Goal: Information Seeking & Learning: Check status

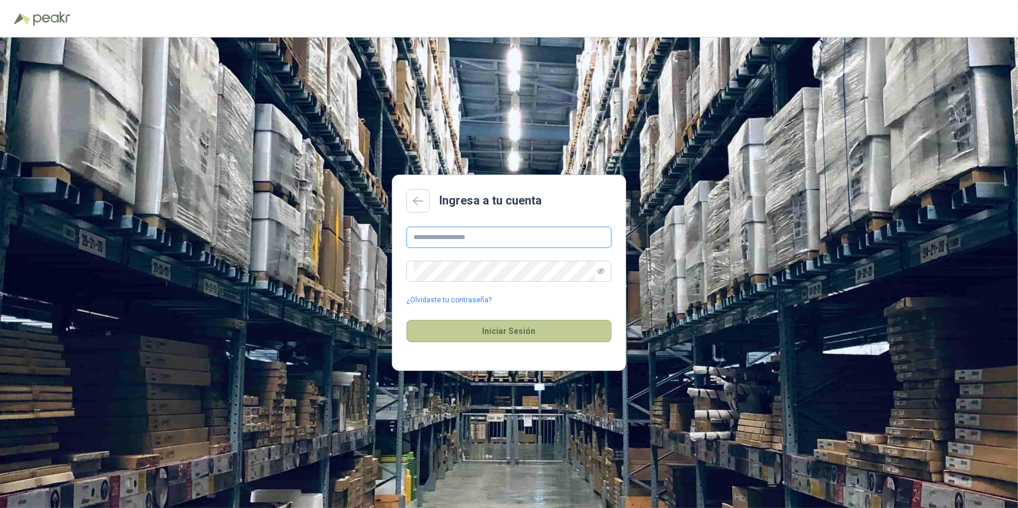
type input "**********"
click at [503, 332] on button "Iniciar Sesión" at bounding box center [509, 331] width 205 height 22
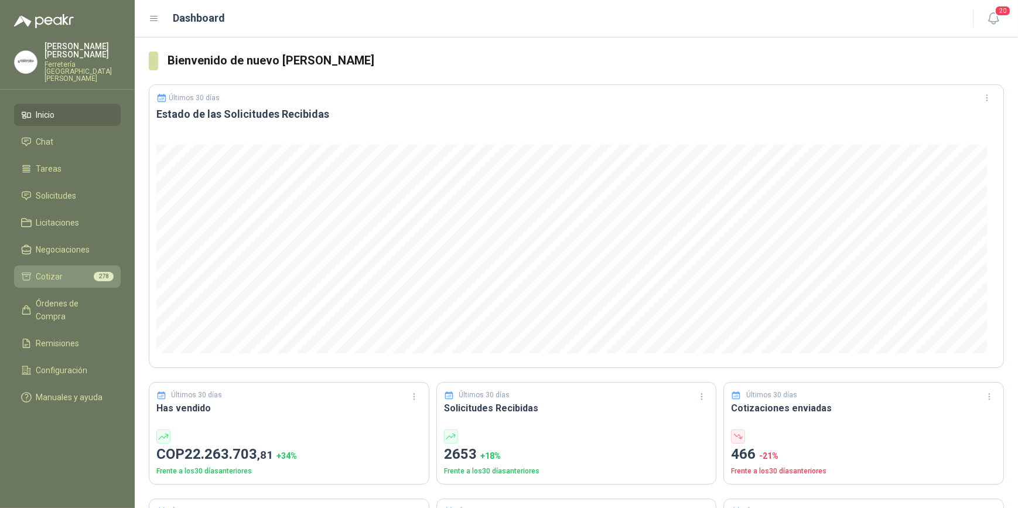
click at [57, 270] on span "Cotizar" at bounding box center [49, 276] width 27 height 13
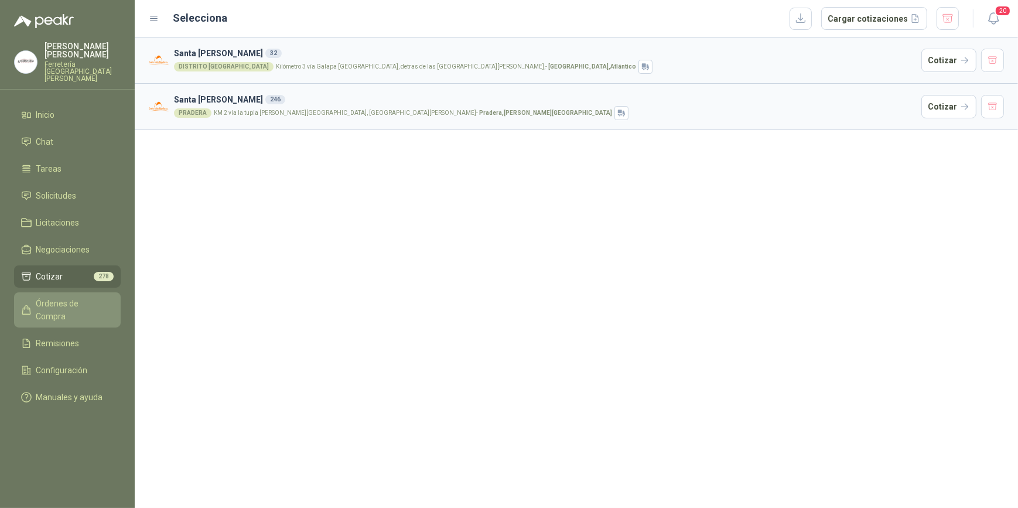
click at [67, 297] on span "Órdenes de Compra" at bounding box center [72, 310] width 73 height 26
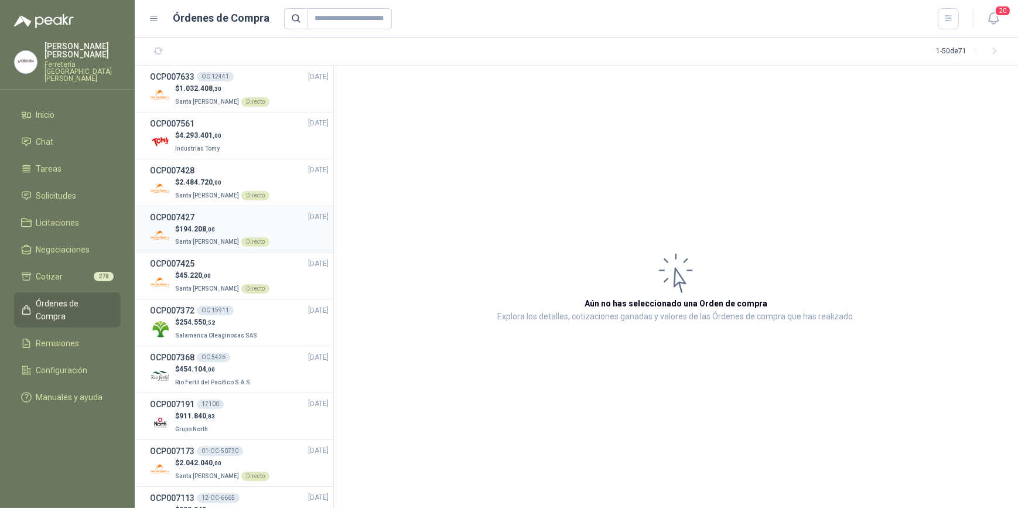
click at [195, 227] on span "194.208 ,00" at bounding box center [197, 229] width 36 height 8
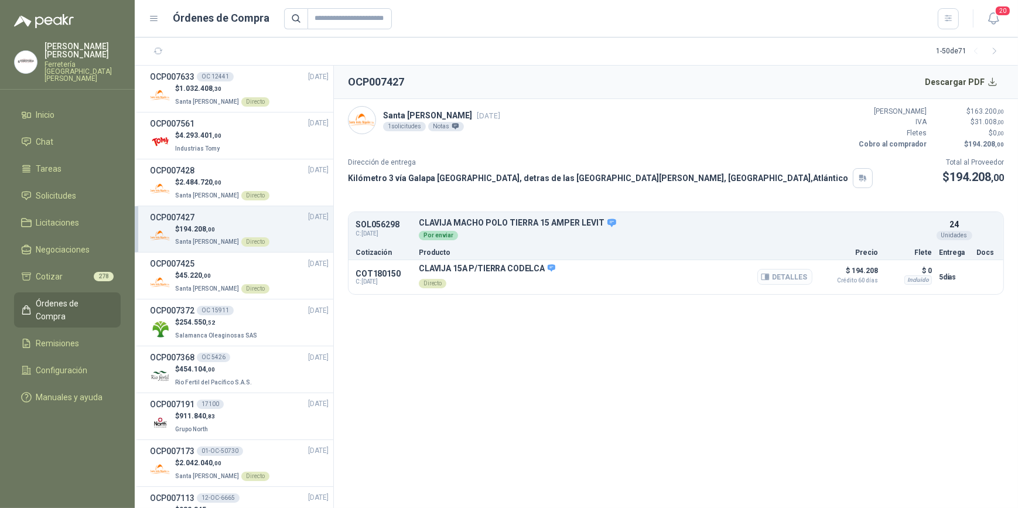
click at [781, 281] on button "Detalles" at bounding box center [785, 277] width 55 height 16
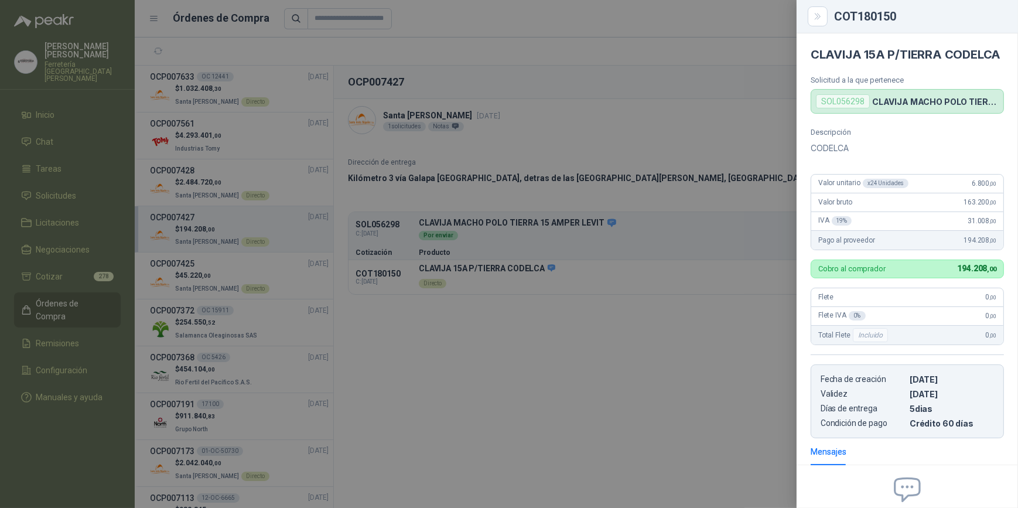
scroll to position [135, 0]
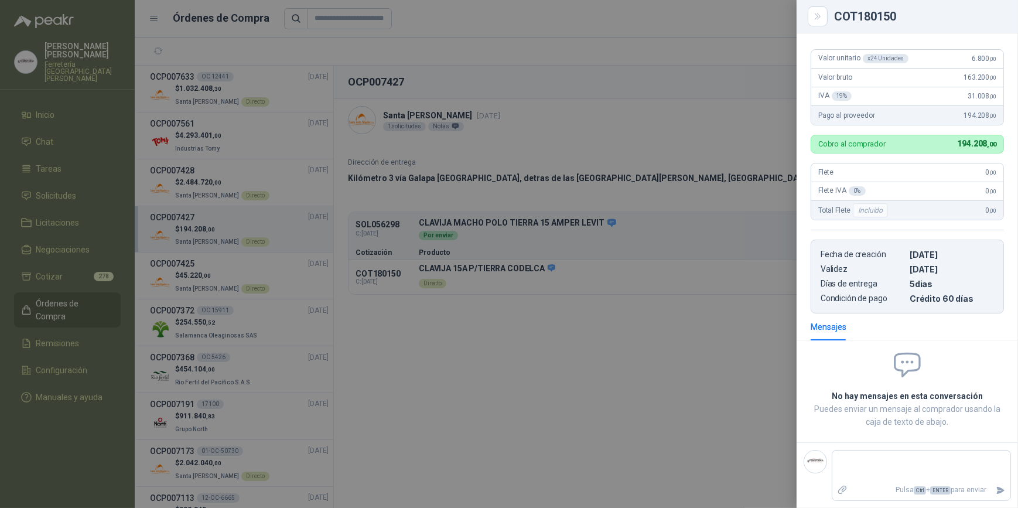
click at [604, 81] on div at bounding box center [509, 254] width 1018 height 508
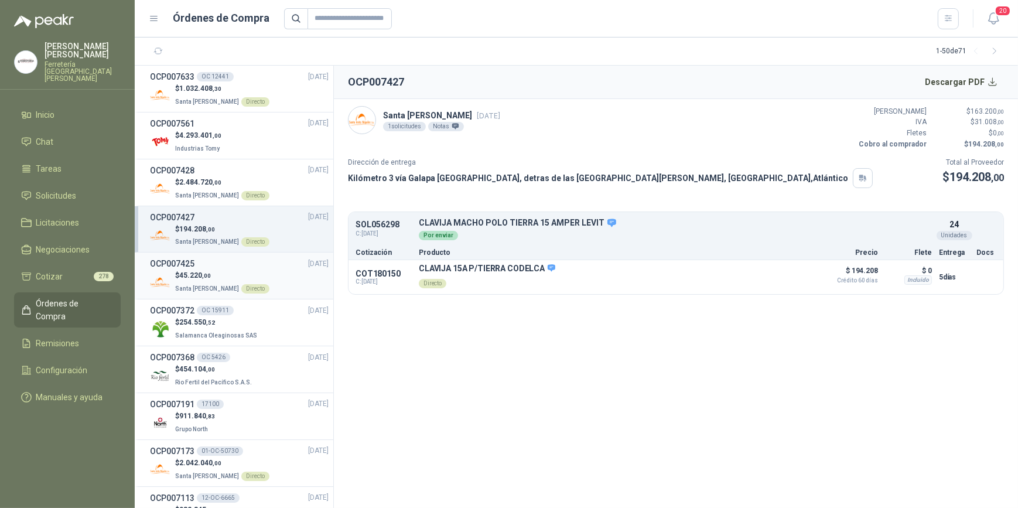
click at [227, 272] on p "$ 45.220 ,00" at bounding box center [222, 275] width 94 height 11
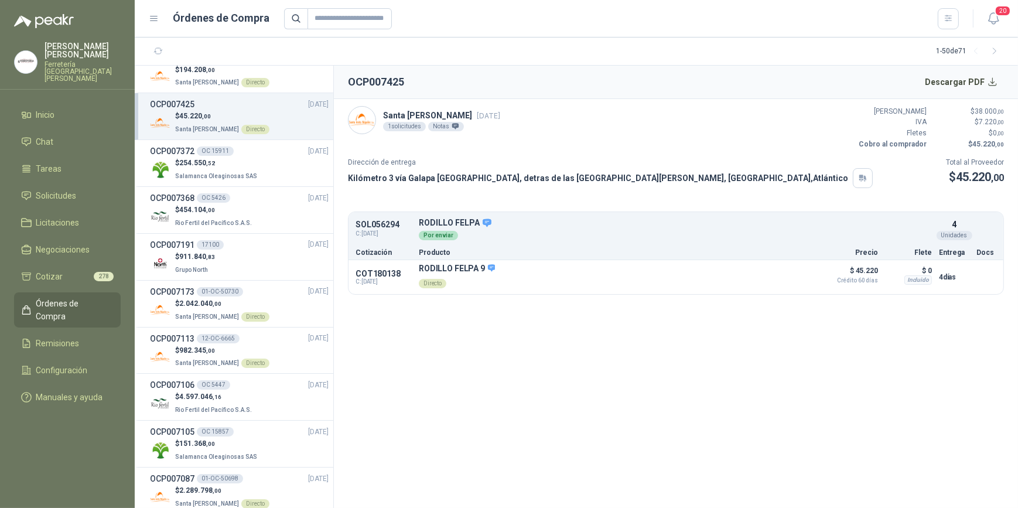
scroll to position [266, 0]
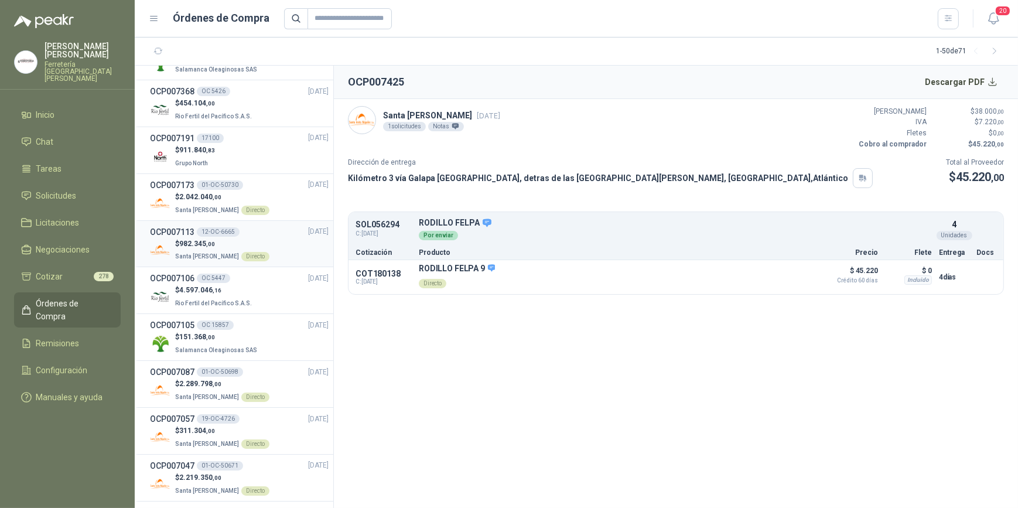
click at [247, 243] on p "$ 982.345 ,00" at bounding box center [222, 243] width 94 height 11
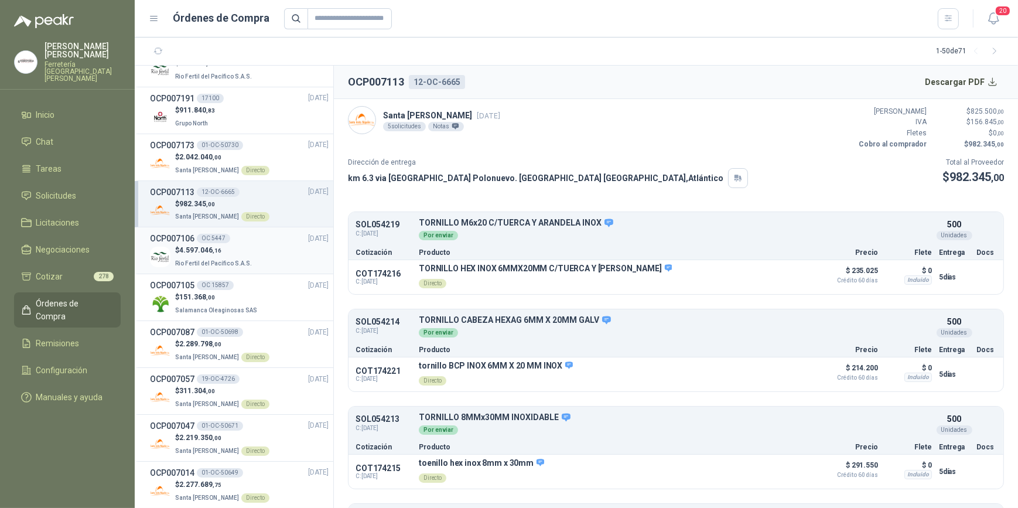
scroll to position [426, 0]
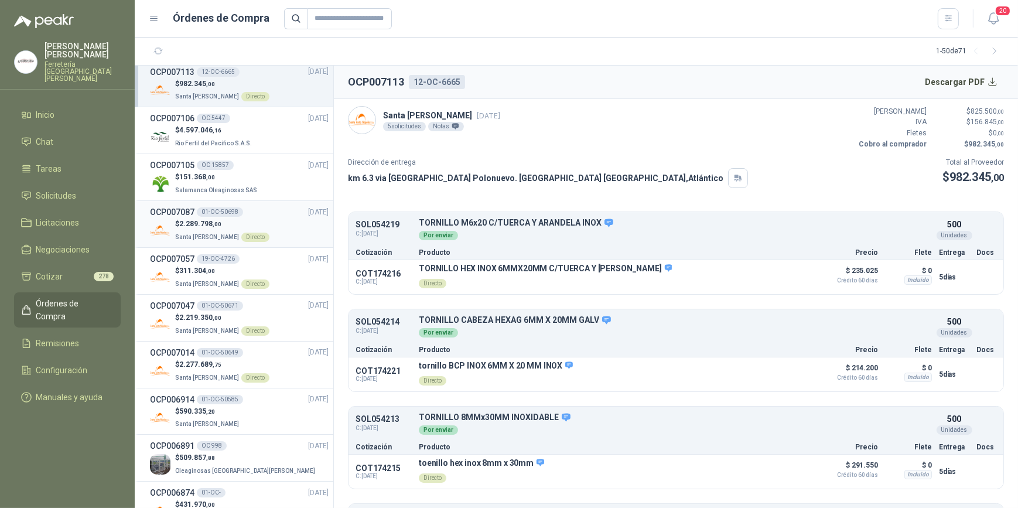
click at [271, 226] on div "$ 2.289.798 ,00 Santa [PERSON_NAME] Directo" at bounding box center [239, 231] width 179 height 24
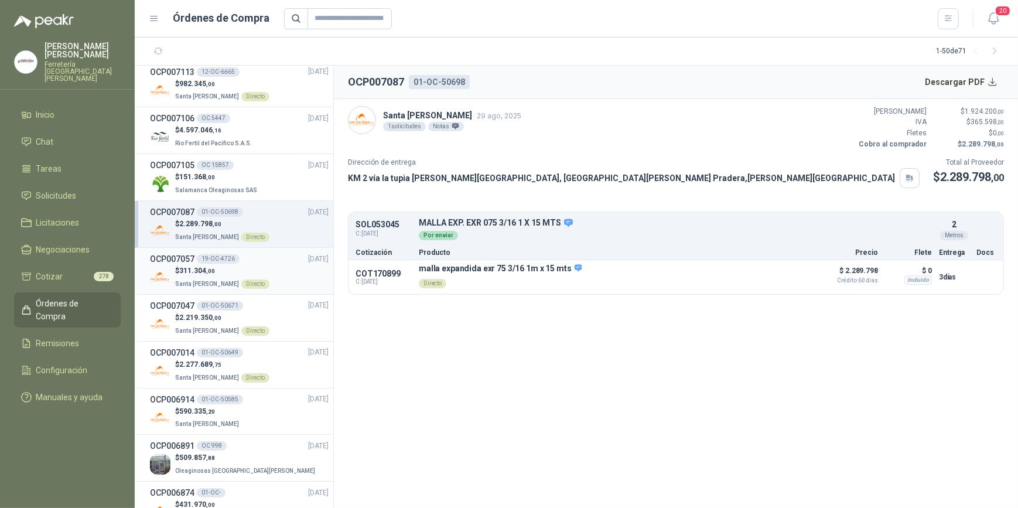
click at [269, 276] on div "$ 311.304 ,00 Santa [PERSON_NAME] Directo" at bounding box center [239, 277] width 179 height 24
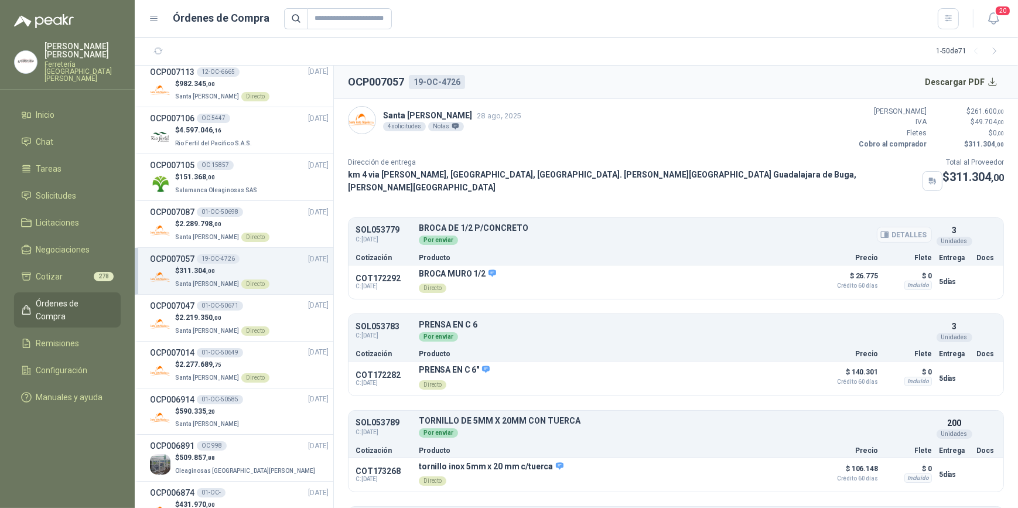
scroll to position [80, 0]
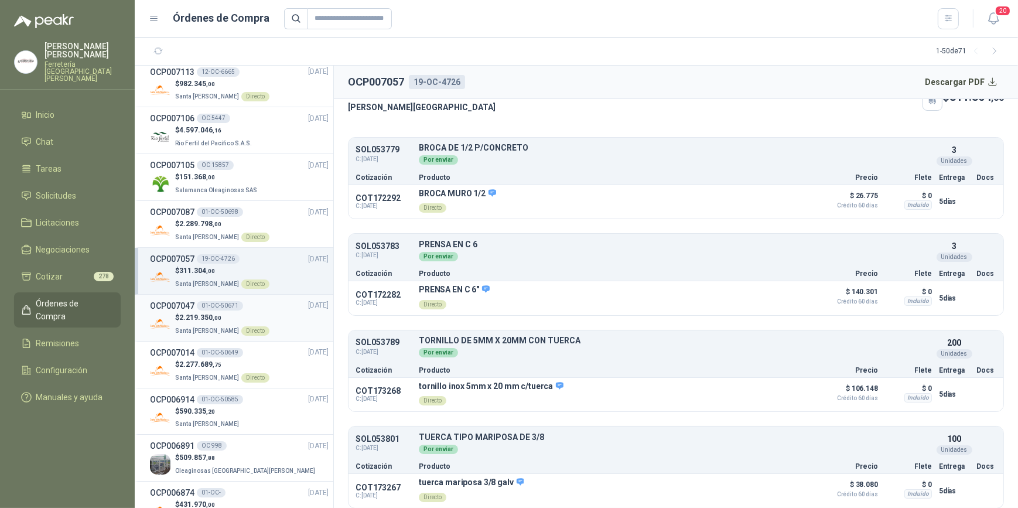
click at [269, 321] on div "$ 2.219.350 ,00 Santa [PERSON_NAME] Directo" at bounding box center [239, 324] width 179 height 24
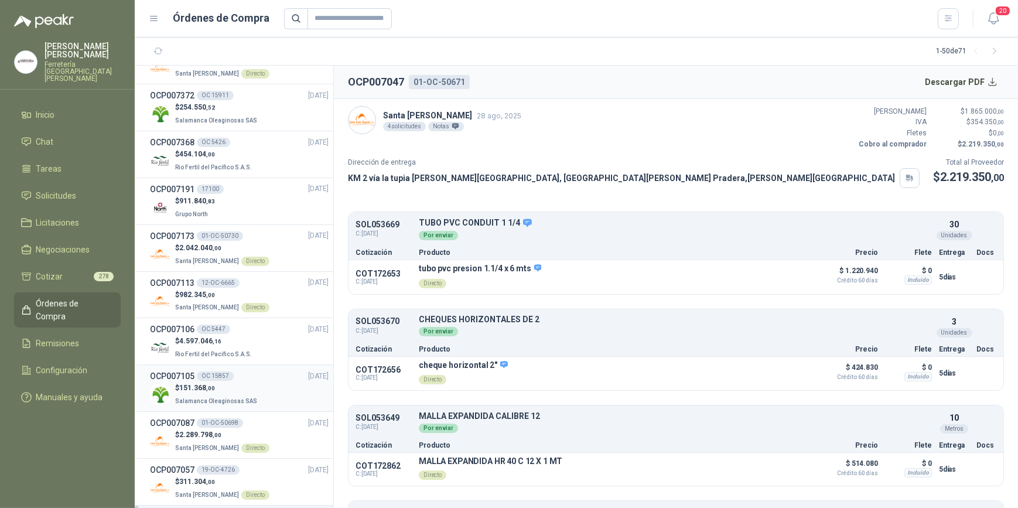
scroll to position [213, 0]
click at [271, 292] on div "$ 982.345 ,00 Santa [PERSON_NAME] Directo" at bounding box center [239, 304] width 179 height 24
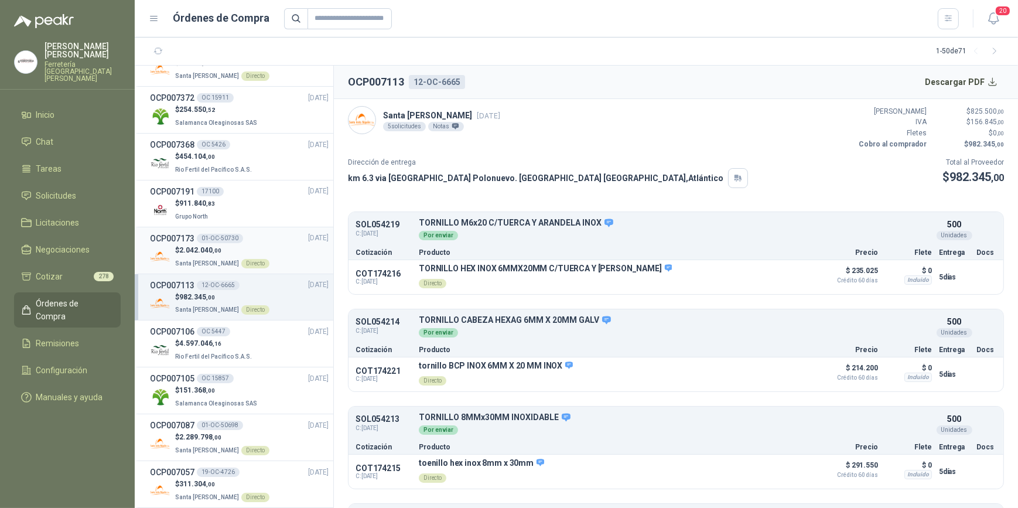
click at [275, 250] on div "$ 2.042.040 ,00 Santa [PERSON_NAME] Directo" at bounding box center [239, 257] width 179 height 24
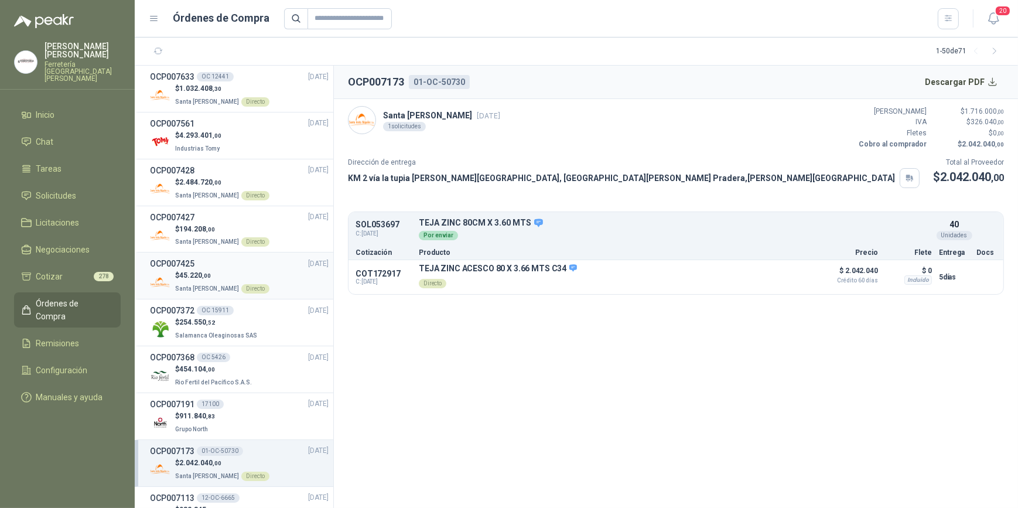
click at [272, 274] on div "$ 45.220 ,00 Santa [PERSON_NAME] Directo" at bounding box center [239, 282] width 179 height 24
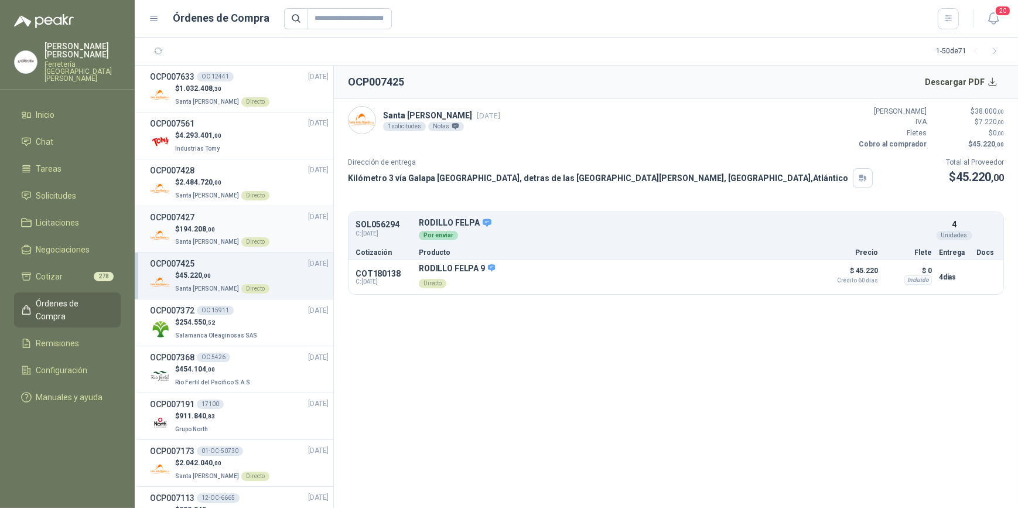
click at [268, 233] on div "$ 194.208 ,00 Santa [PERSON_NAME] Directo" at bounding box center [239, 236] width 179 height 24
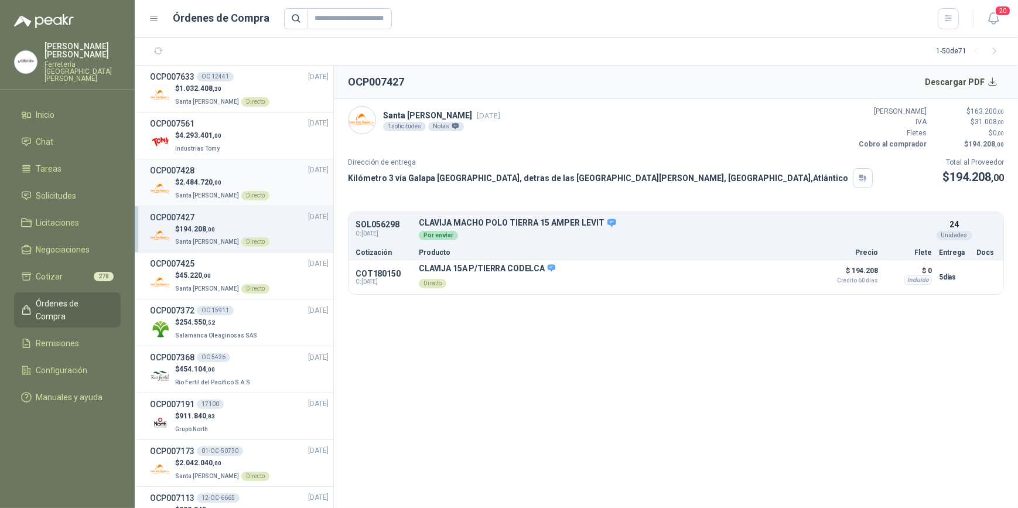
click at [271, 185] on div "$ 2.484.720 ,00 Santa [PERSON_NAME] Directo" at bounding box center [239, 189] width 179 height 24
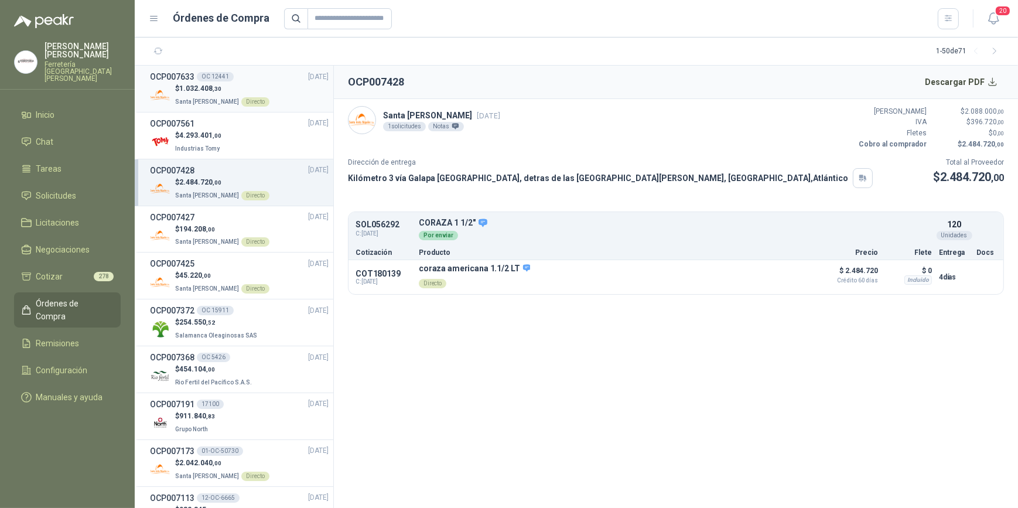
click at [264, 90] on div "$ 1.032.408 ,30 Santa [PERSON_NAME] Directo" at bounding box center [239, 95] width 179 height 24
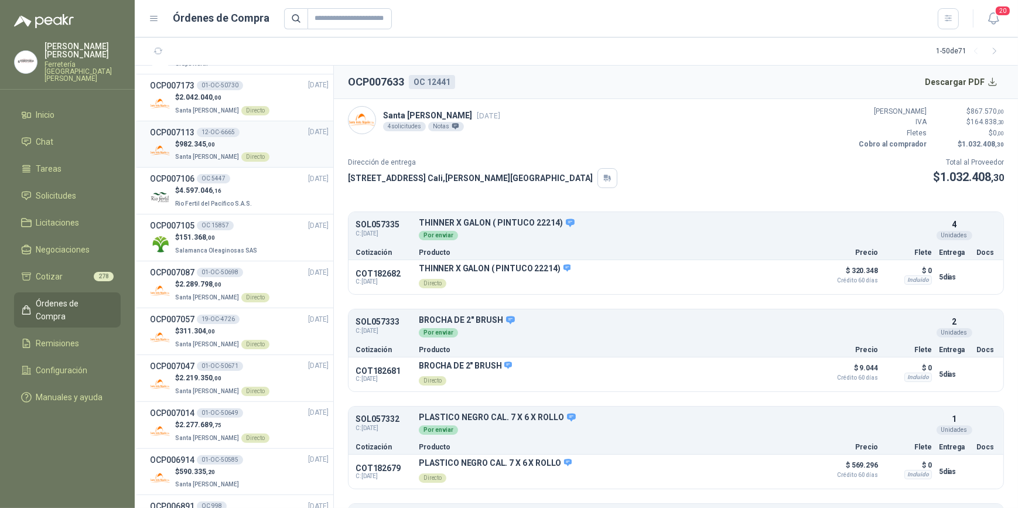
scroll to position [426, 0]
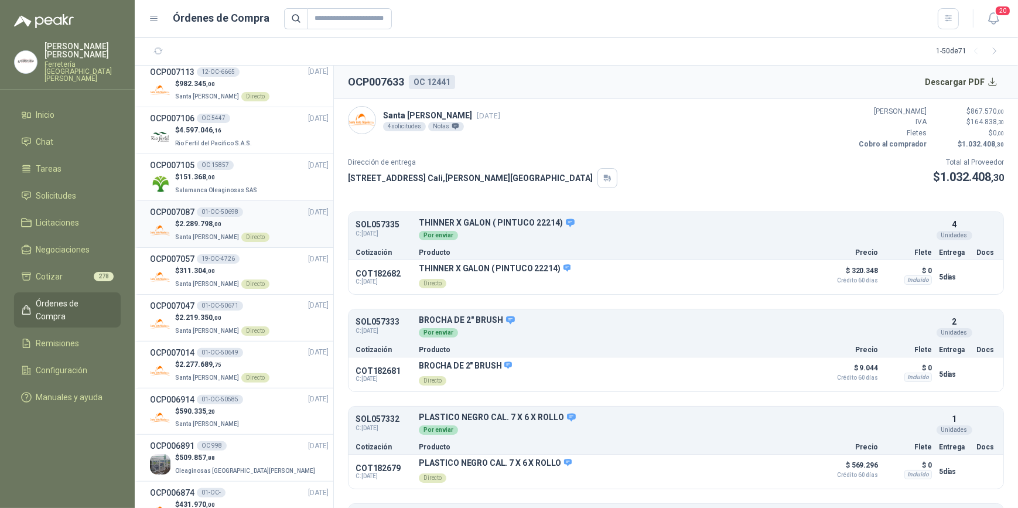
click at [280, 219] on div "$ 2.289.798 ,00 Santa [PERSON_NAME] Directo" at bounding box center [239, 231] width 179 height 24
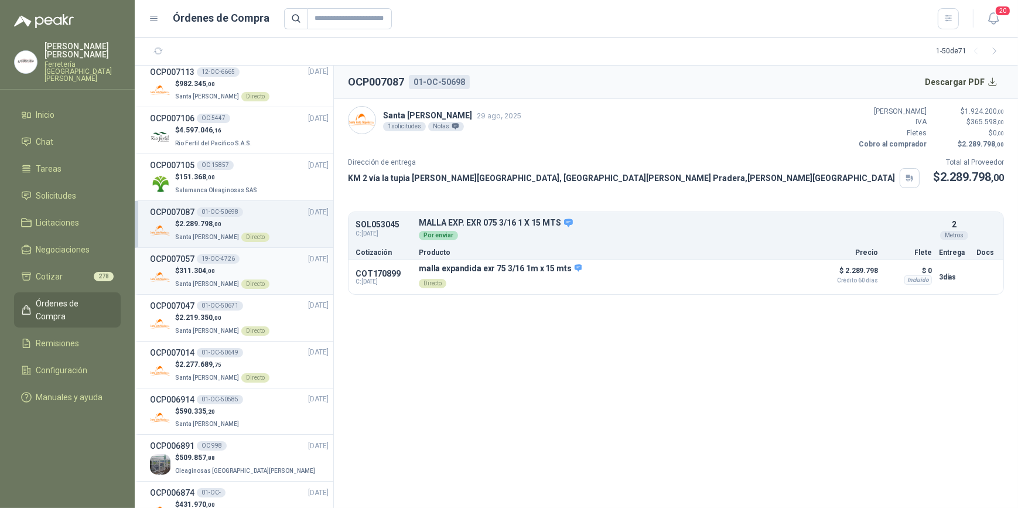
click at [270, 267] on div "$ 311.304 ,00 Santa [PERSON_NAME] Directo" at bounding box center [239, 277] width 179 height 24
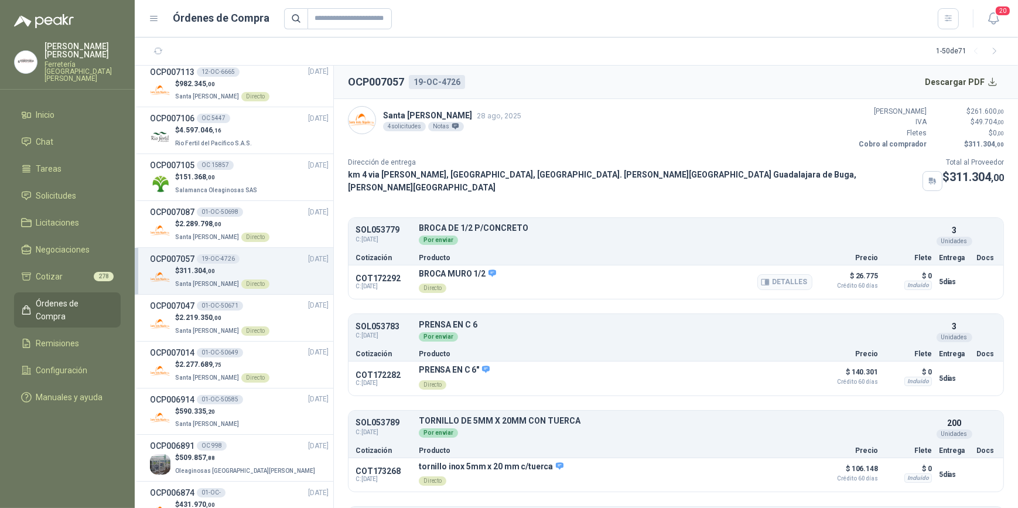
scroll to position [80, 0]
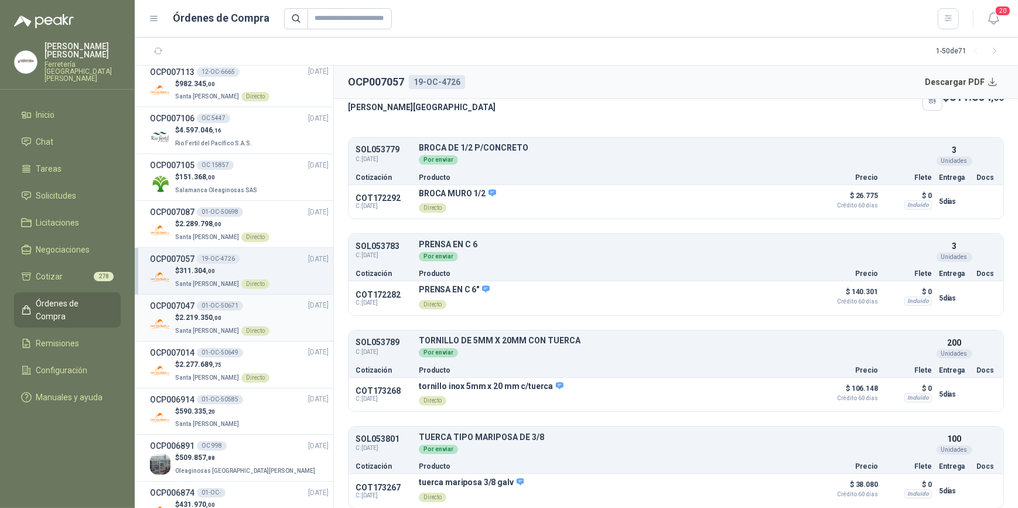
click at [271, 318] on div "$ 2.219.350 ,00 Santa [PERSON_NAME] Directo" at bounding box center [239, 324] width 179 height 24
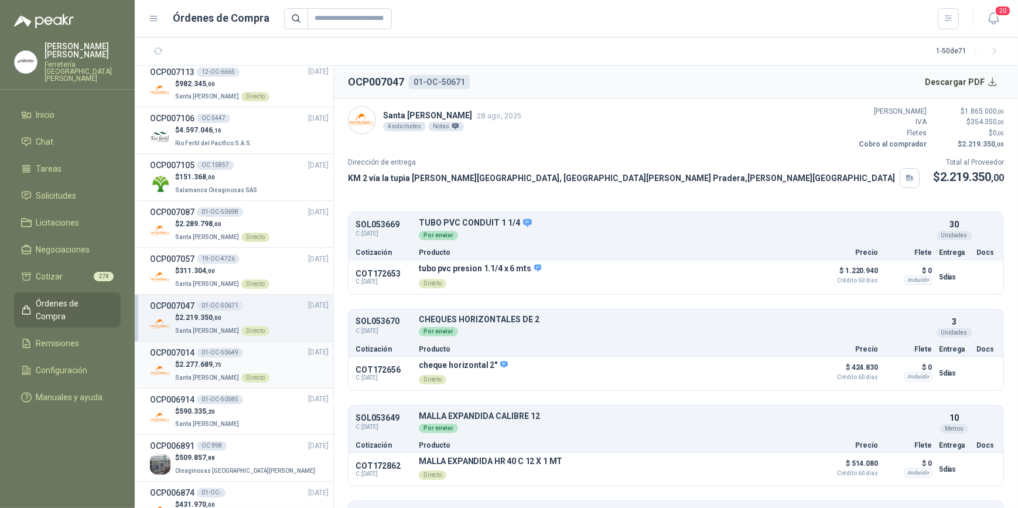
click at [275, 359] on div "$ 2.277.689 ,75 Santa [PERSON_NAME] Directo" at bounding box center [239, 371] width 179 height 24
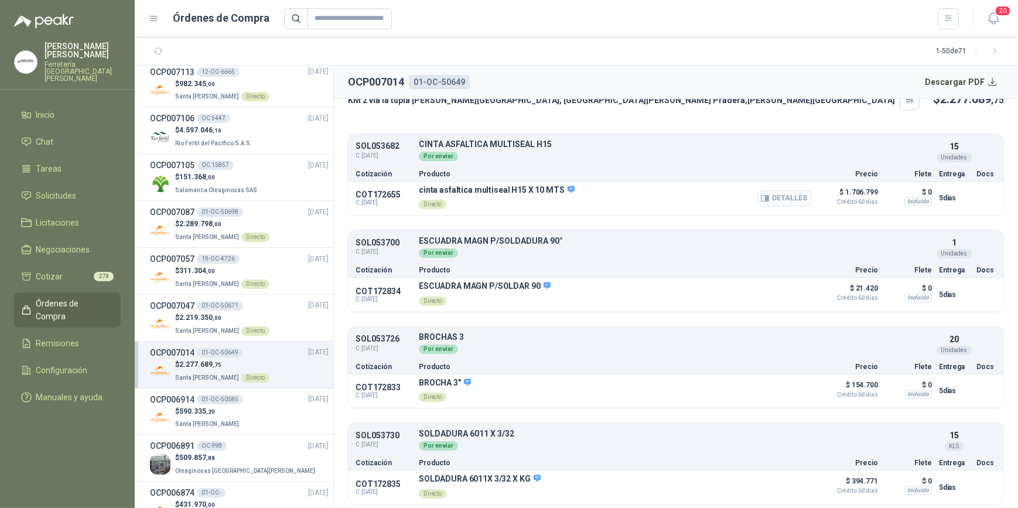
scroll to position [80, 0]
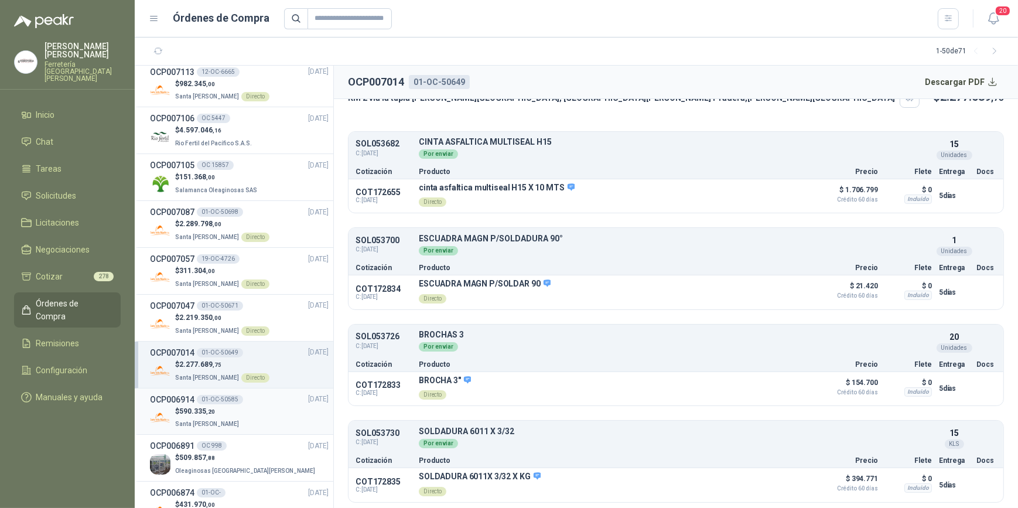
click at [263, 408] on div "$ 590.335 ,20 Santa [PERSON_NAME]" at bounding box center [239, 418] width 179 height 24
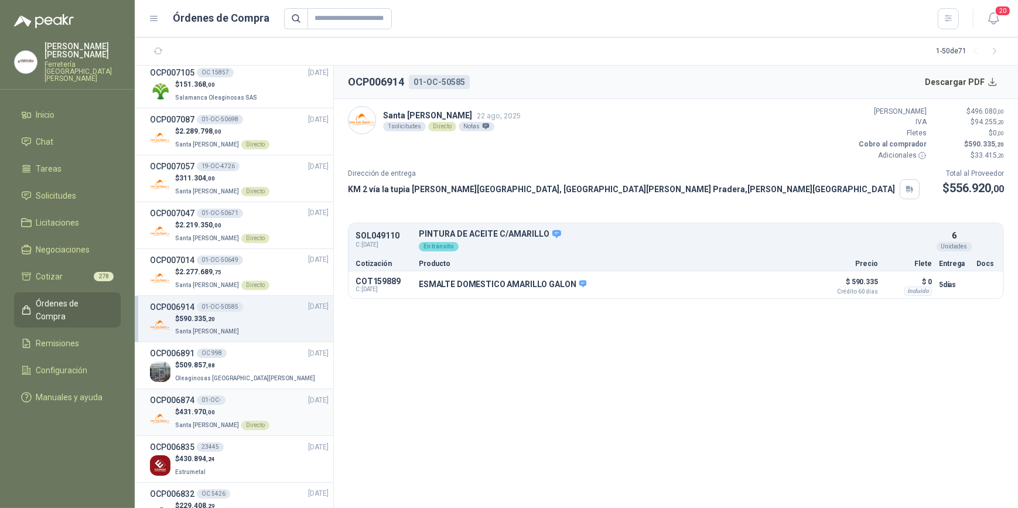
scroll to position [586, 0]
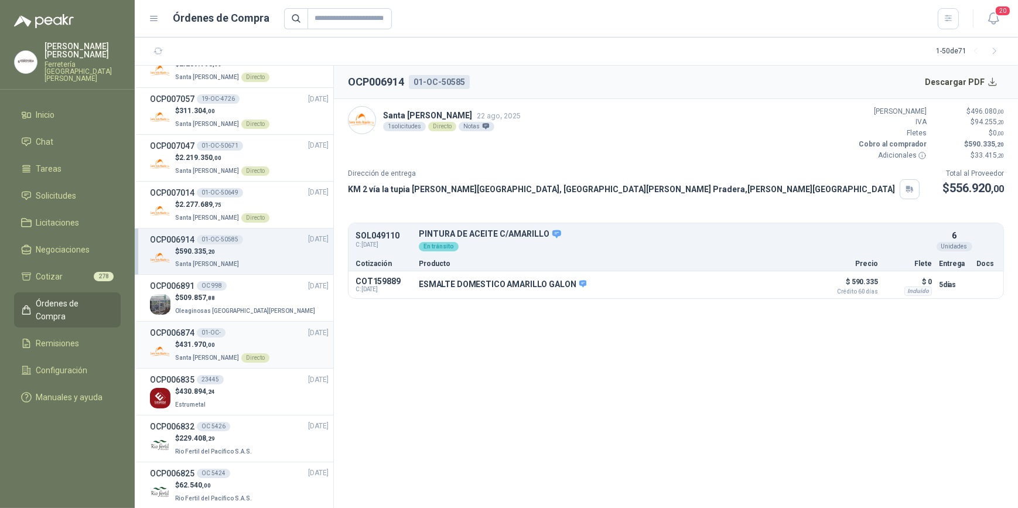
click at [280, 346] on div "$ 431.970 ,00 Santa [PERSON_NAME] Directo" at bounding box center [239, 351] width 179 height 24
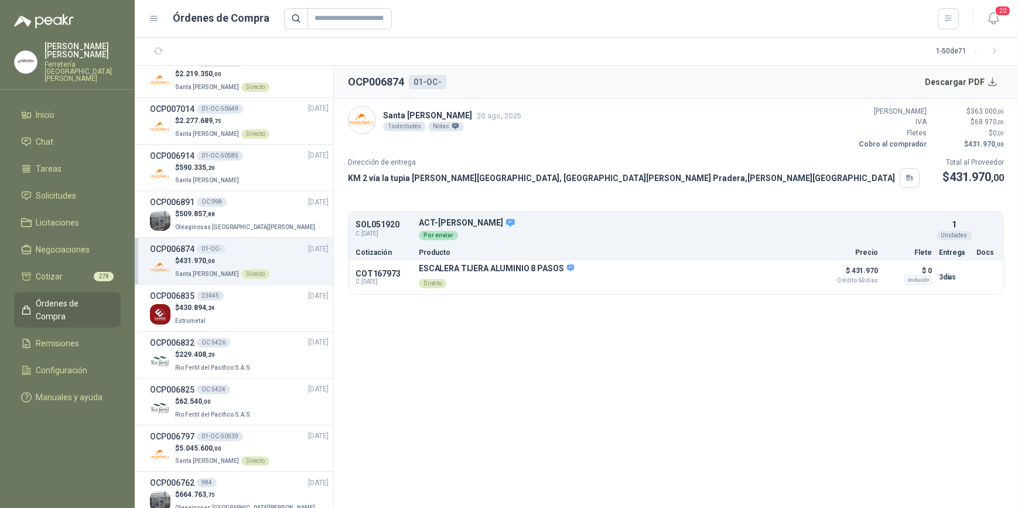
scroll to position [745, 0]
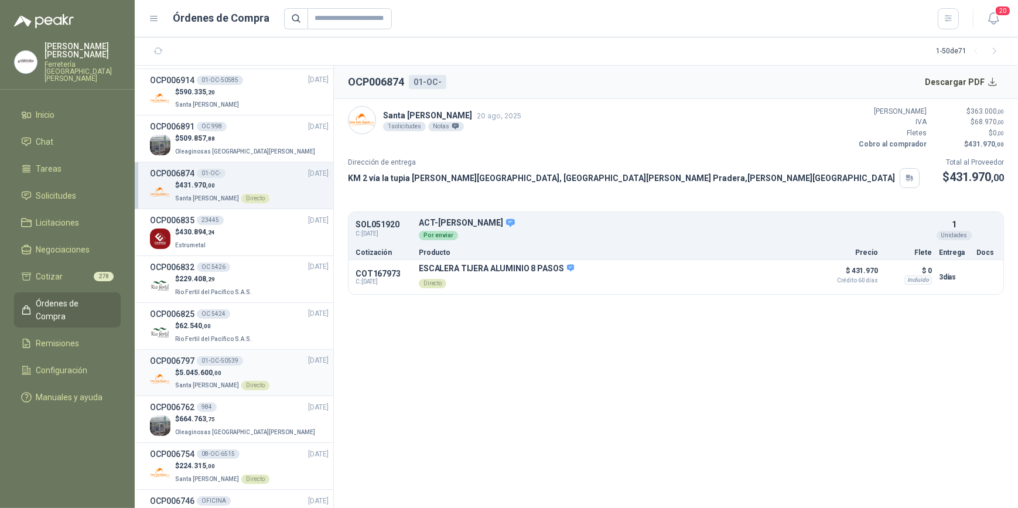
click at [283, 370] on div "$ 5.045.600 ,00 Santa [PERSON_NAME] Directo" at bounding box center [239, 379] width 179 height 24
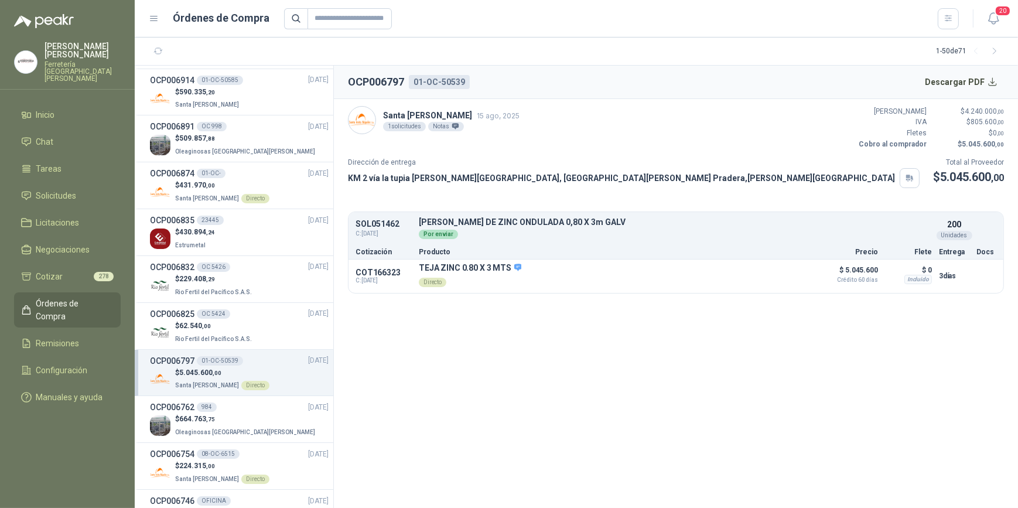
scroll to position [852, 0]
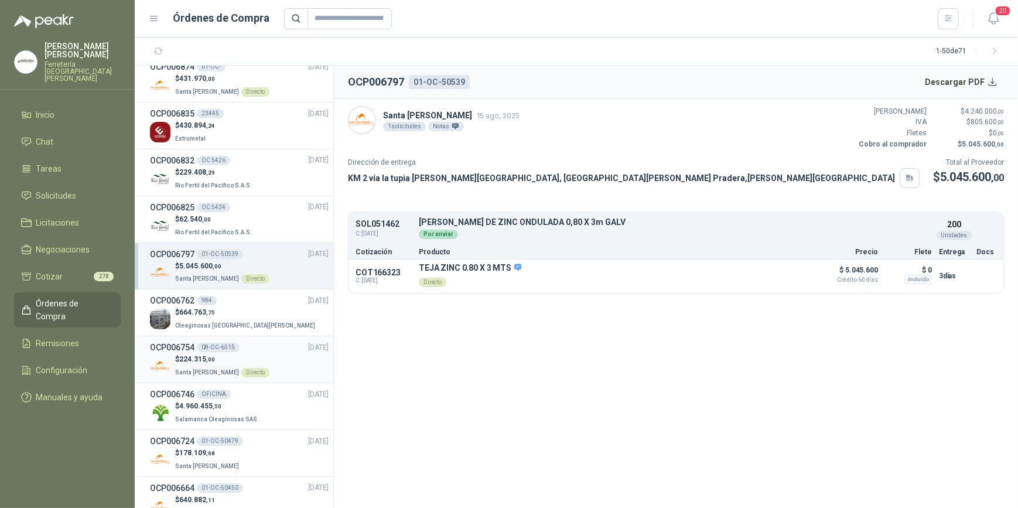
click at [277, 355] on div "$ 224.315 ,00 Santa [PERSON_NAME] Directo" at bounding box center [239, 366] width 179 height 24
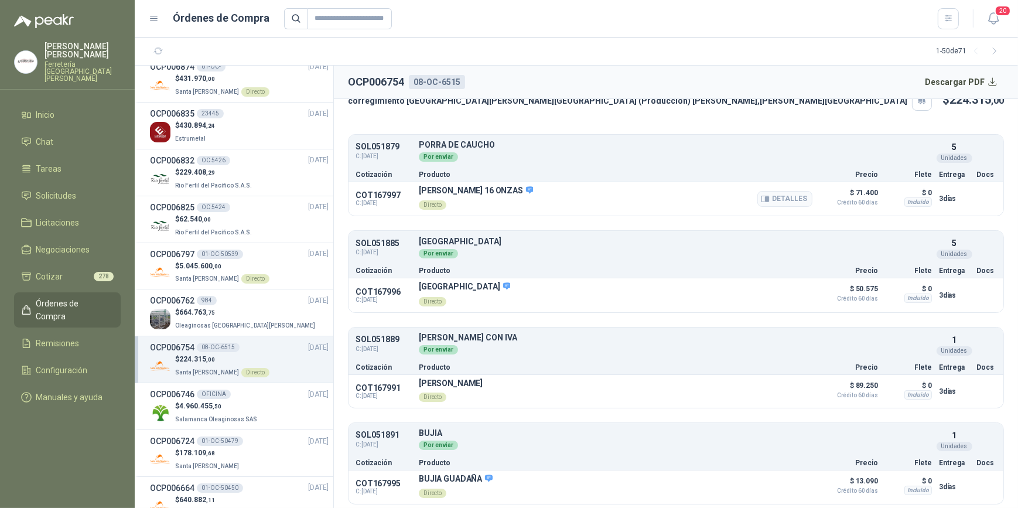
scroll to position [80, 0]
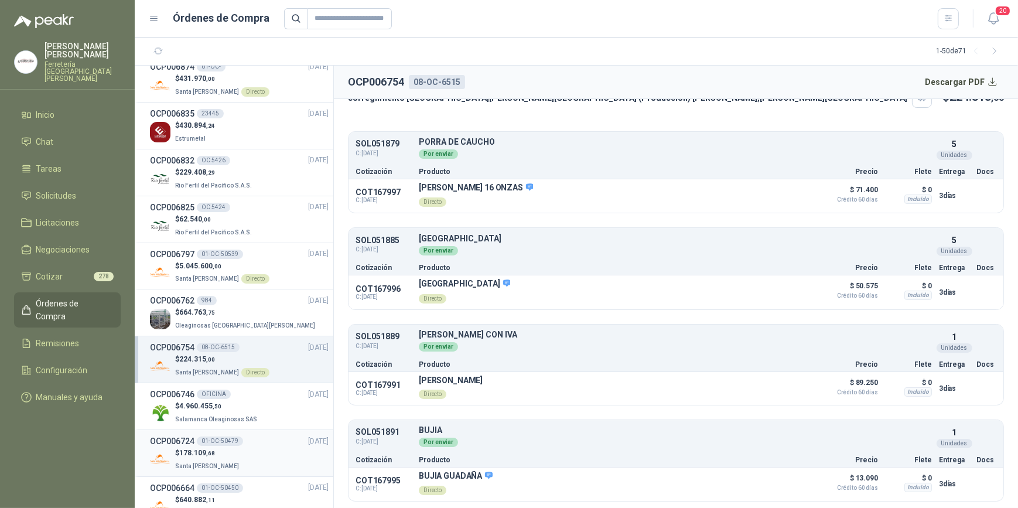
click at [251, 455] on div "$ 178.109 ,68 Santa [PERSON_NAME]" at bounding box center [239, 460] width 179 height 24
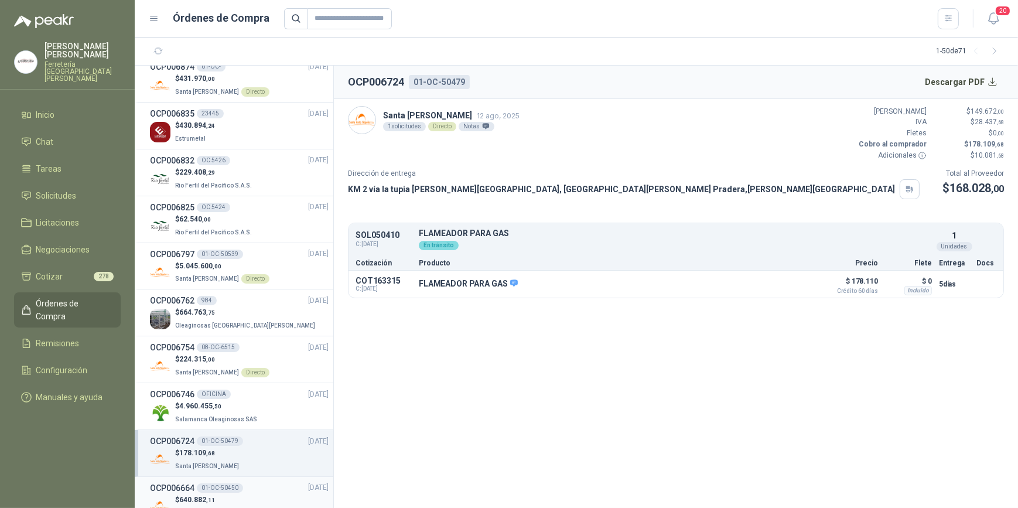
click at [267, 486] on div "OCP006664 01-OC-50450 [DATE]" at bounding box center [239, 488] width 179 height 13
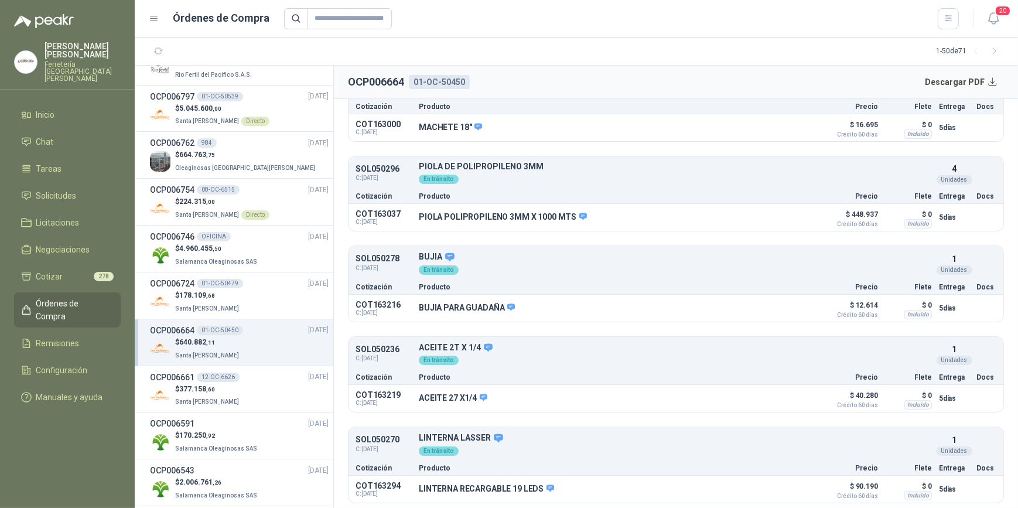
scroll to position [1012, 0]
